Goal: Task Accomplishment & Management: Manage account settings

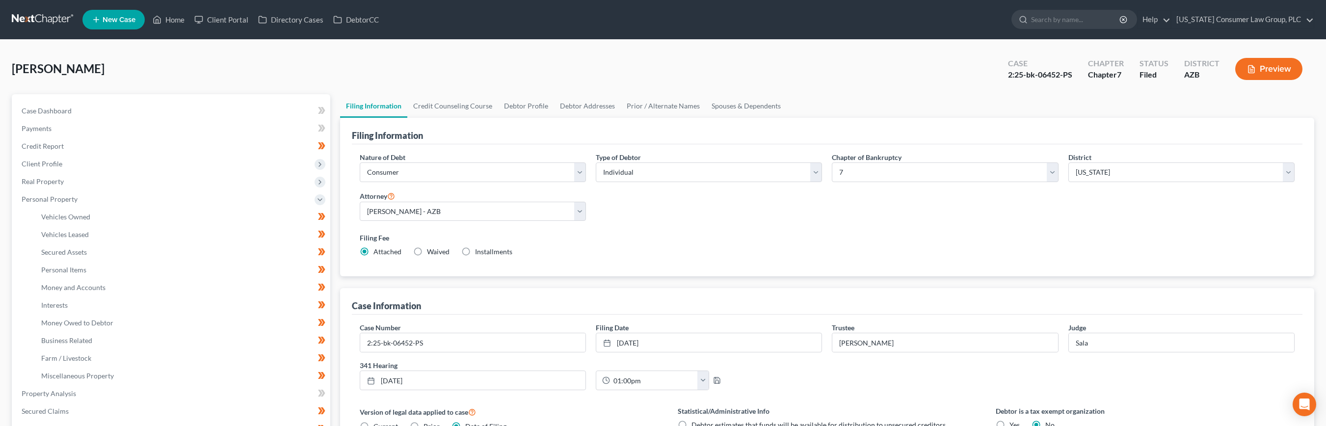
select select "1"
select select "0"
select select "4"
select select "0"
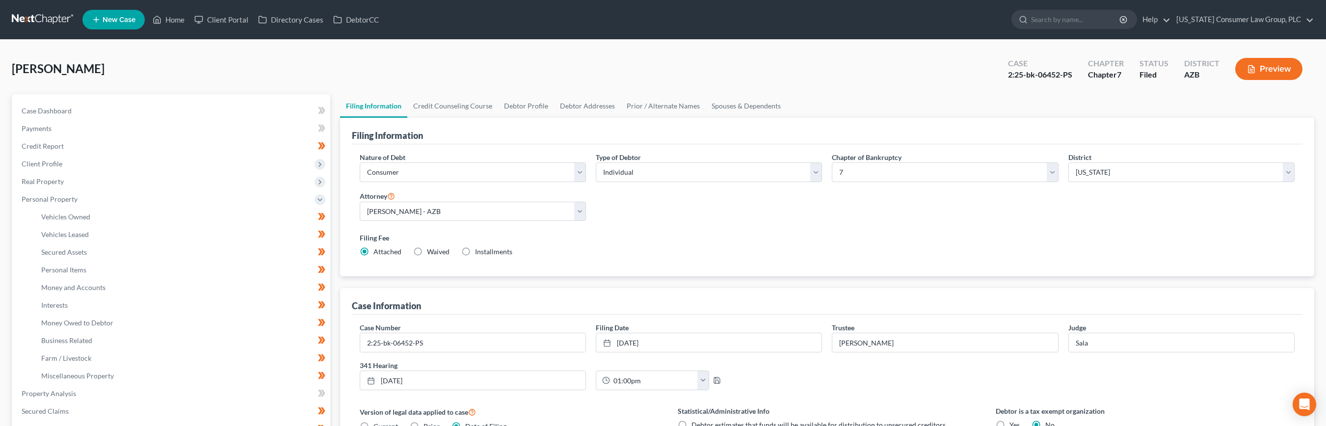
select select "3"
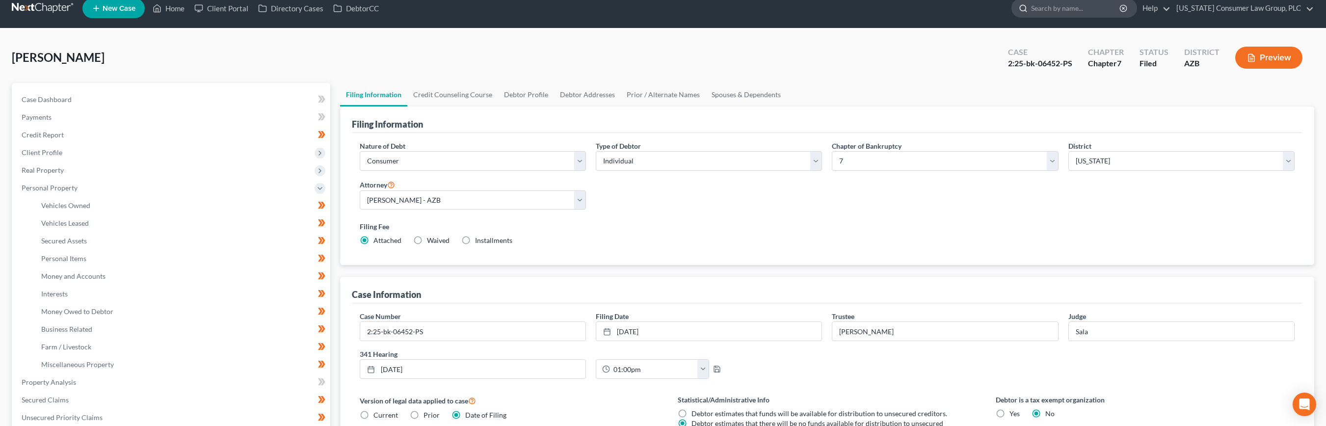
click at [1087, 13] on input "search" at bounding box center [1076, 8] width 90 height 18
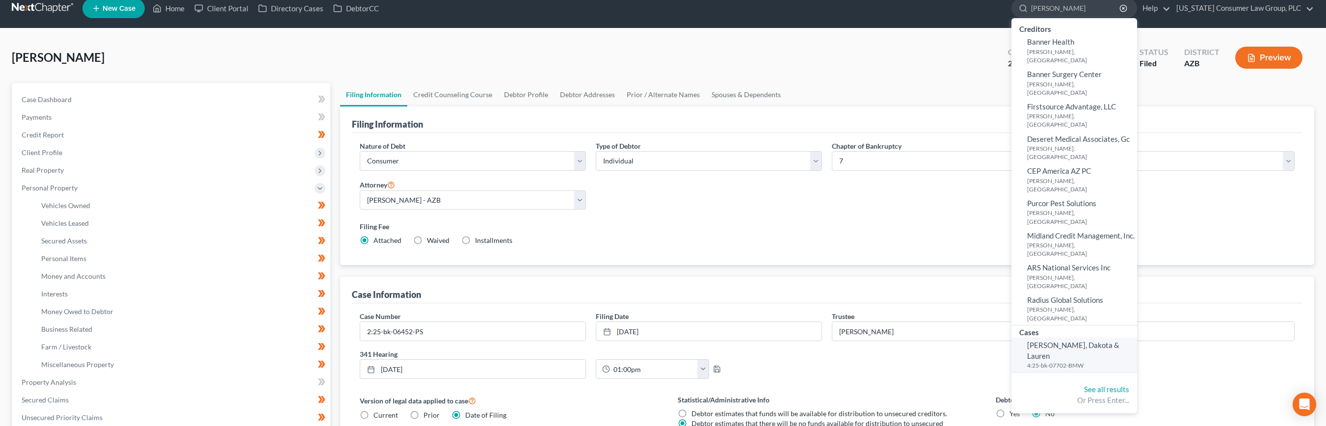
type input "[PERSON_NAME]"
click at [1058, 341] on span "[PERSON_NAME], Dakota & Lauren" at bounding box center [1073, 350] width 92 height 19
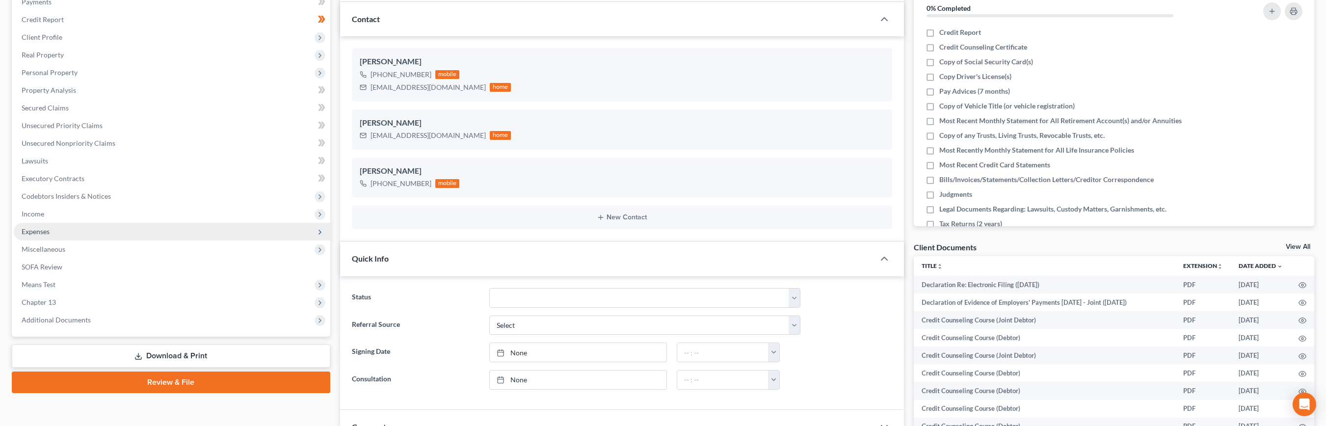
scroll to position [129, 0]
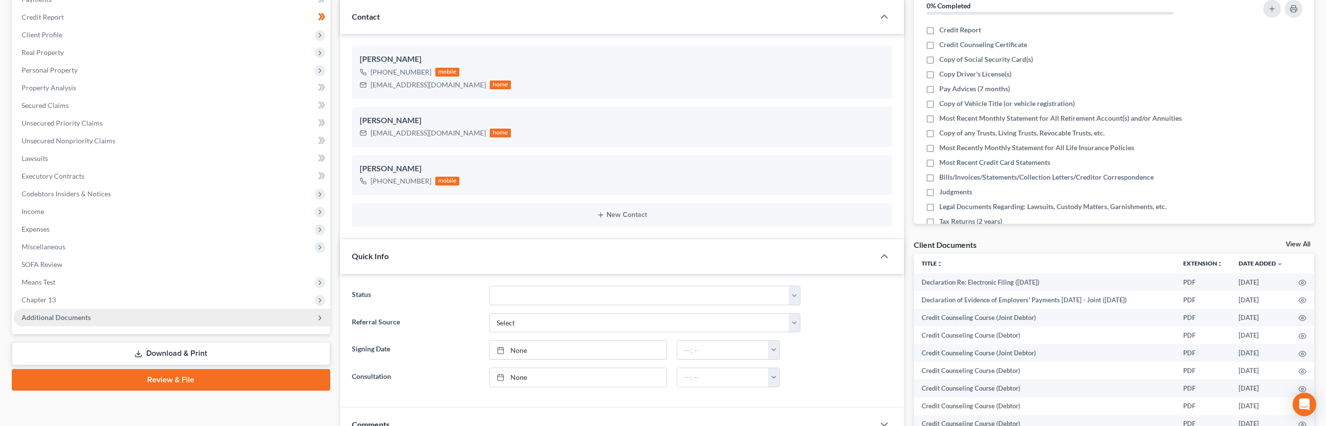
click at [61, 318] on span "Additional Documents" at bounding box center [56, 317] width 69 height 8
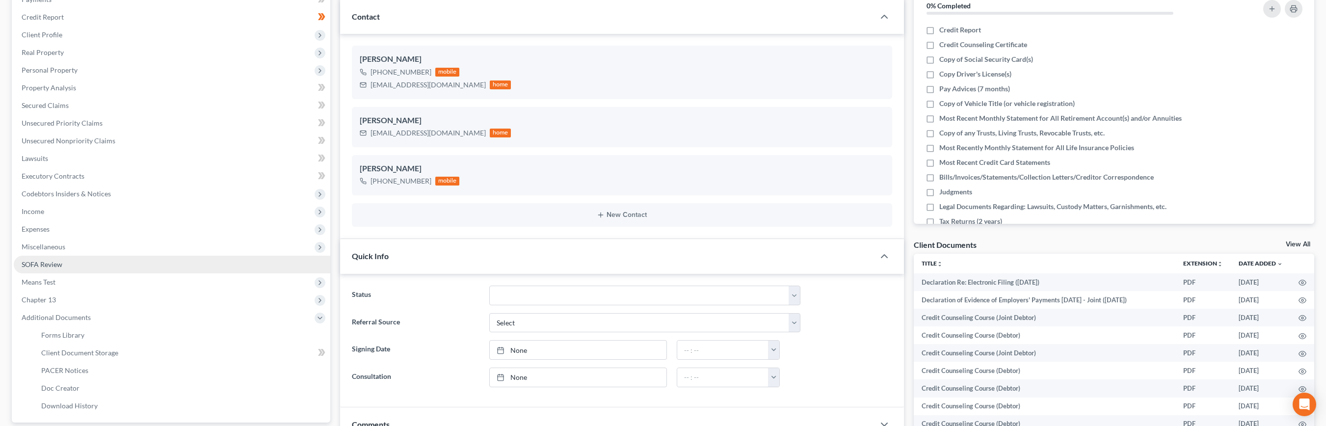
click at [42, 266] on span "SOFA Review" at bounding box center [42, 264] width 41 height 8
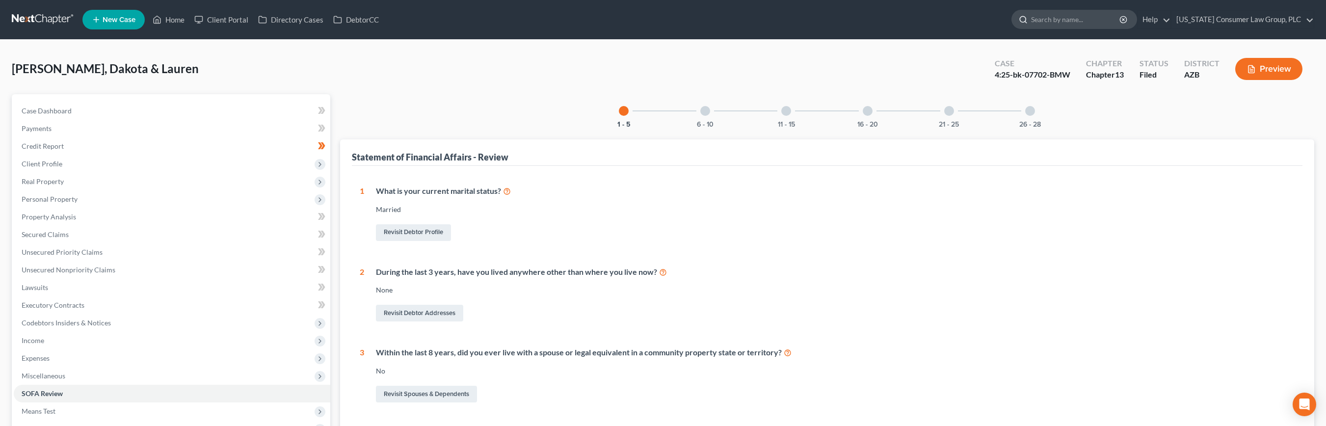
click at [1084, 17] on input "search" at bounding box center [1076, 19] width 90 height 18
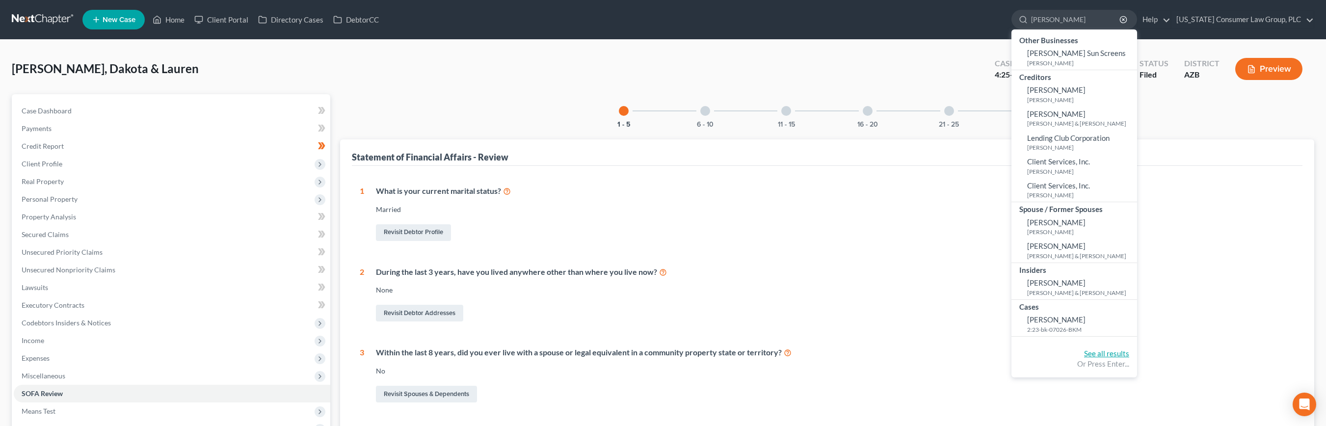
type input "[PERSON_NAME]"
click at [1109, 353] on link "See all results" at bounding box center [1106, 353] width 45 height 9
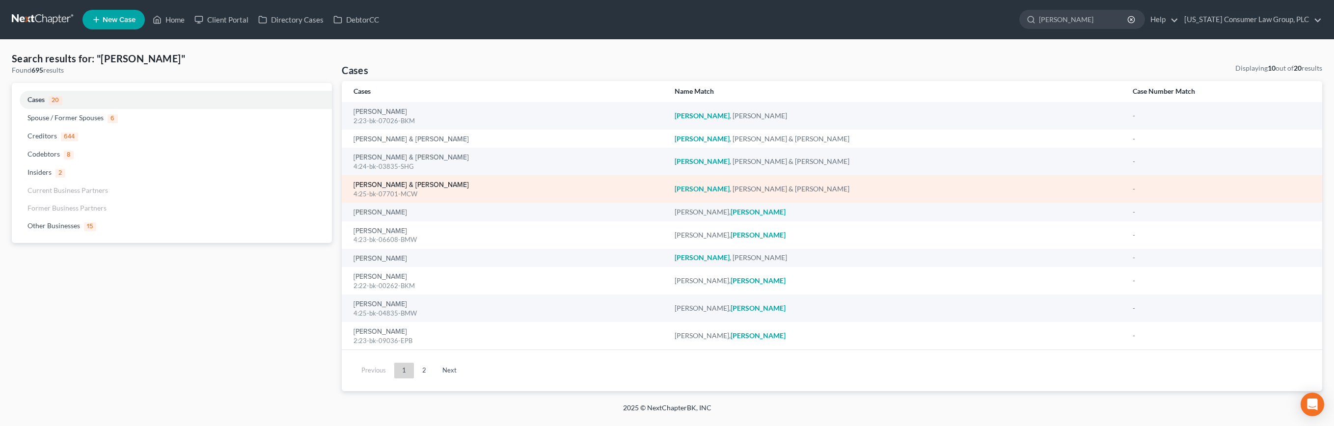
click at [375, 185] on link "[PERSON_NAME] & [PERSON_NAME]" at bounding box center [410, 185] width 115 height 7
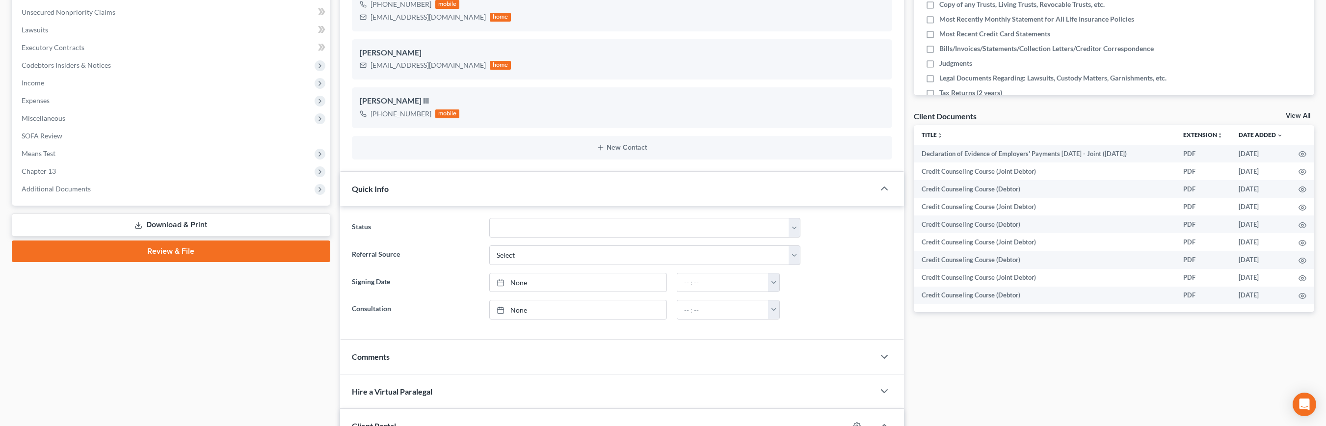
scroll to position [261, 0]
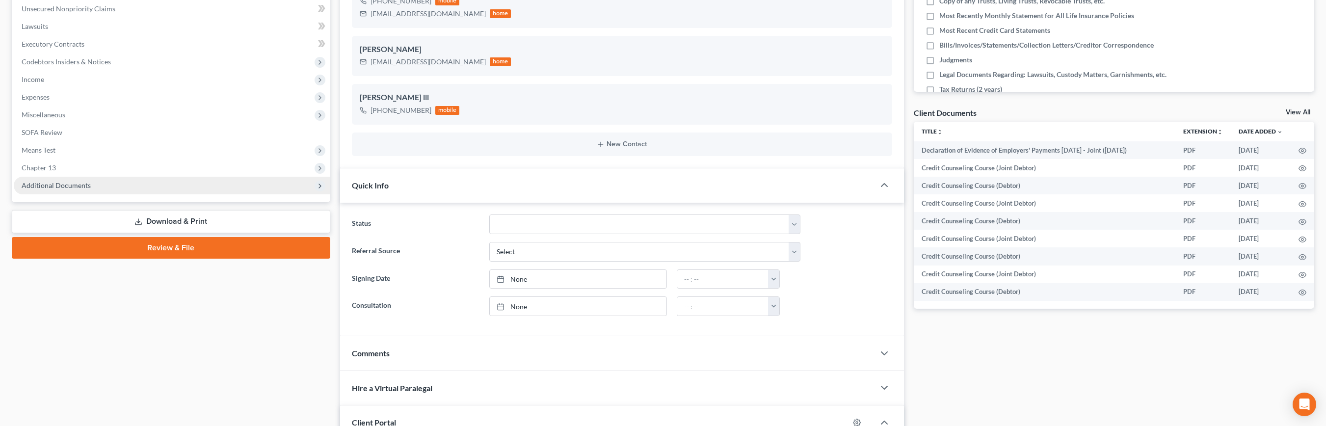
click at [75, 187] on span "Additional Documents" at bounding box center [56, 185] width 69 height 8
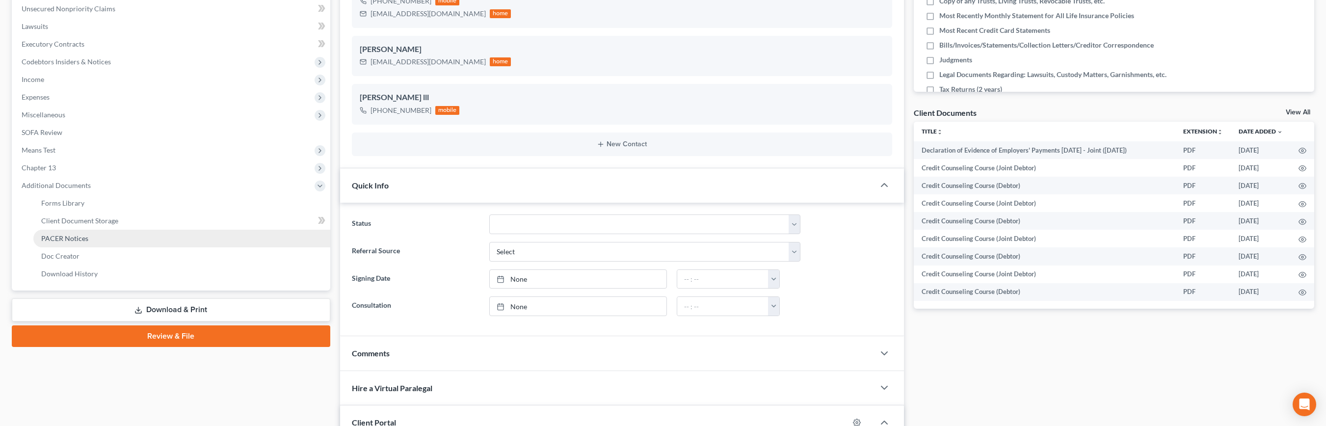
click at [71, 241] on span "PACER Notices" at bounding box center [64, 238] width 47 height 8
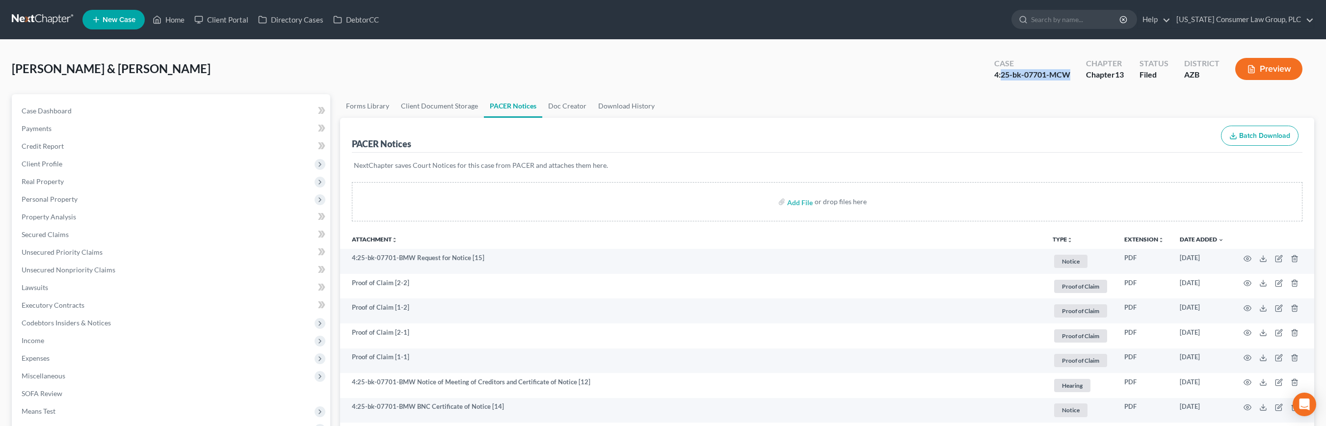
drag, startPoint x: 1002, startPoint y: 76, endPoint x: 1068, endPoint y: 78, distance: 65.8
click at [1068, 78] on div "4:25-bk-07701-MCW" at bounding box center [1032, 74] width 76 height 11
copy div "25-bk-07701-MCW"
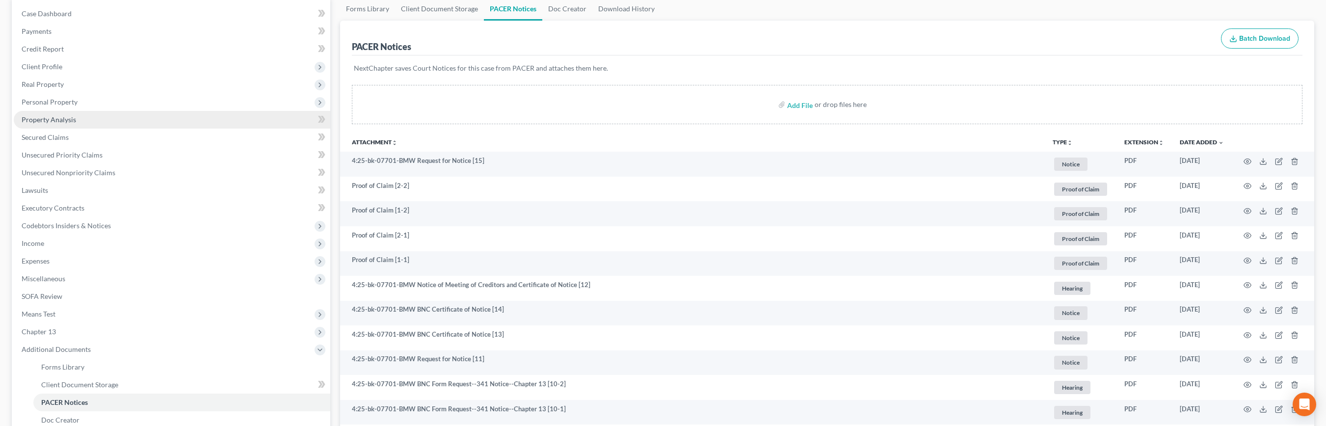
scroll to position [21, 0]
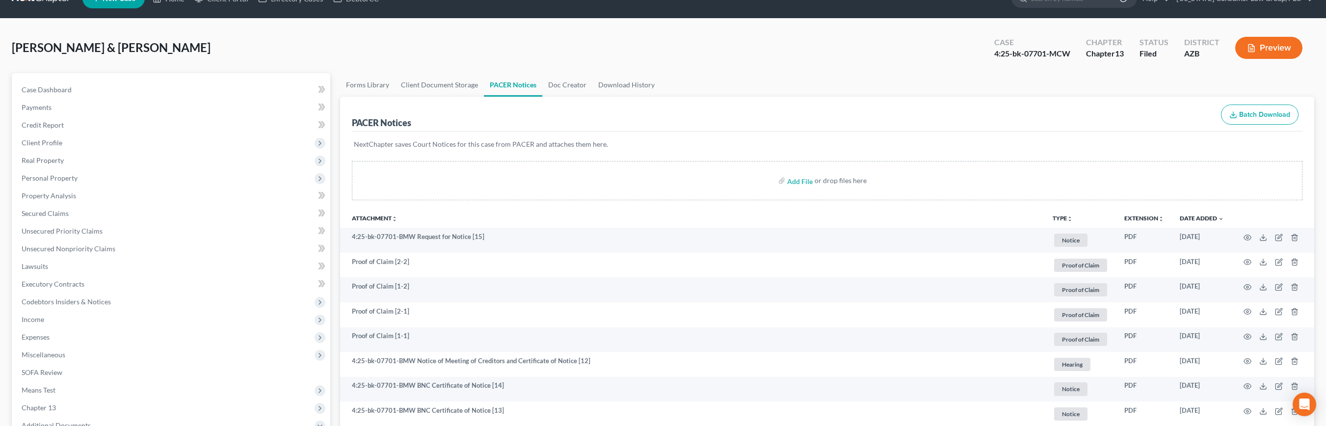
click at [378, 99] on div "PACER Notices Batch Download" at bounding box center [827, 114] width 951 height 35
click at [378, 91] on link "Forms Library" at bounding box center [367, 85] width 55 height 24
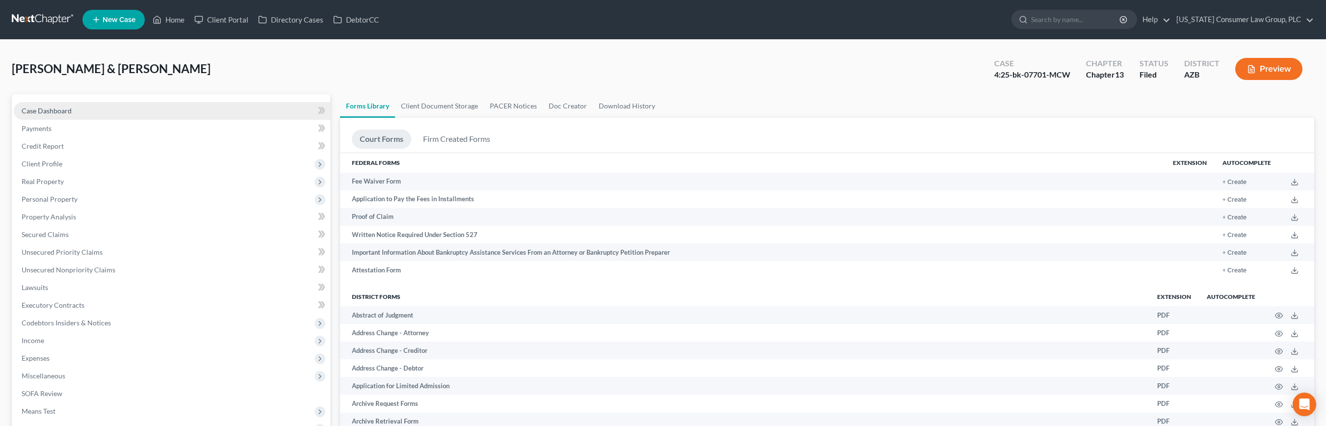
click at [47, 112] on span "Case Dashboard" at bounding box center [47, 111] width 50 height 8
